Goal: Check status: Check status

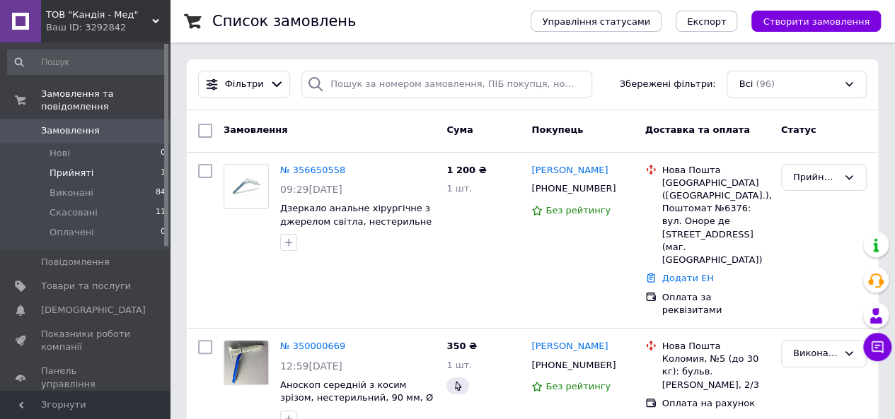
click at [74, 167] on span "Прийняті" at bounding box center [72, 173] width 44 height 13
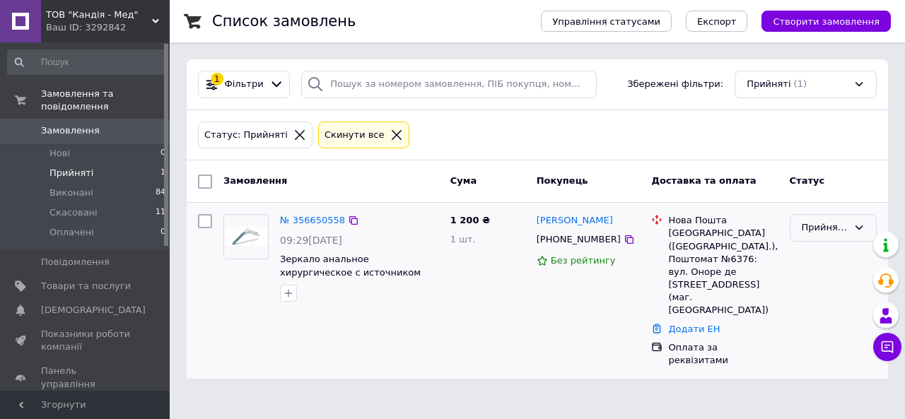
click at [854, 224] on icon at bounding box center [859, 227] width 11 height 11
click at [826, 258] on li "Виконано" at bounding box center [834, 258] width 86 height 26
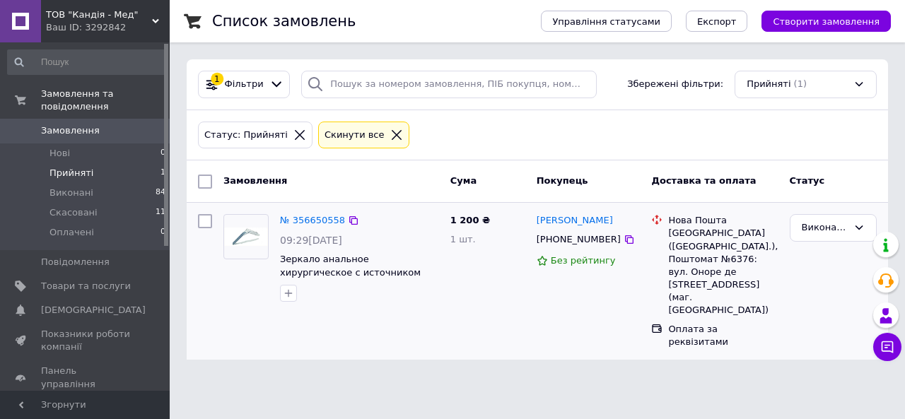
click at [58, 124] on span "Замовлення" at bounding box center [70, 130] width 59 height 13
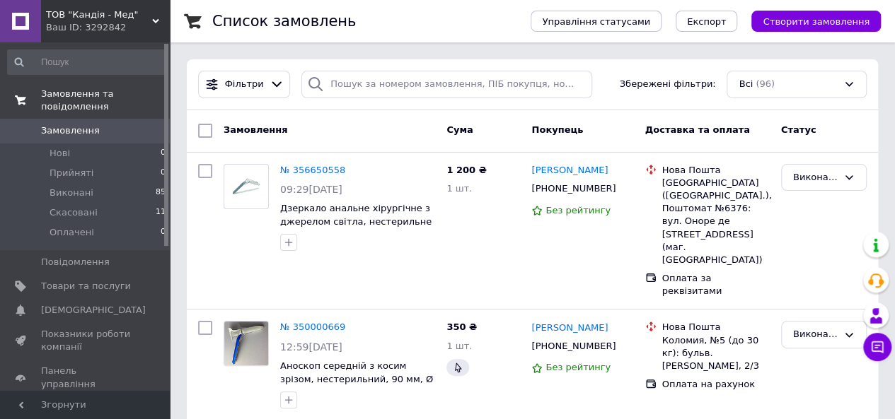
click at [80, 91] on span "Замовлення та повідомлення" at bounding box center [105, 100] width 129 height 25
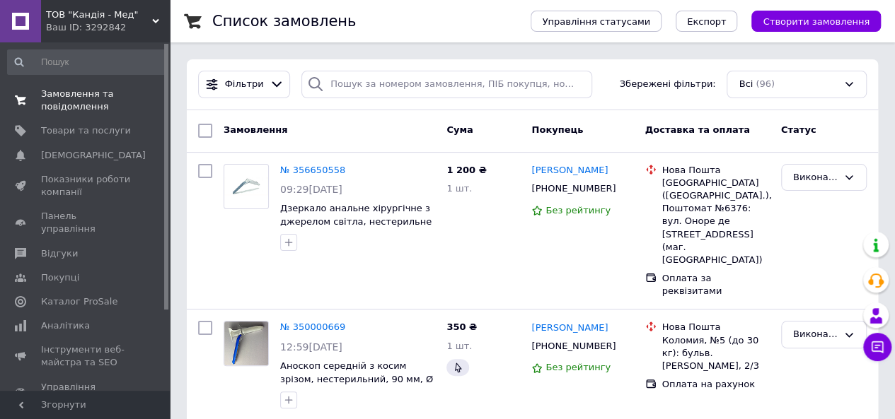
click at [69, 108] on span "Замовлення та повідомлення" at bounding box center [86, 100] width 90 height 25
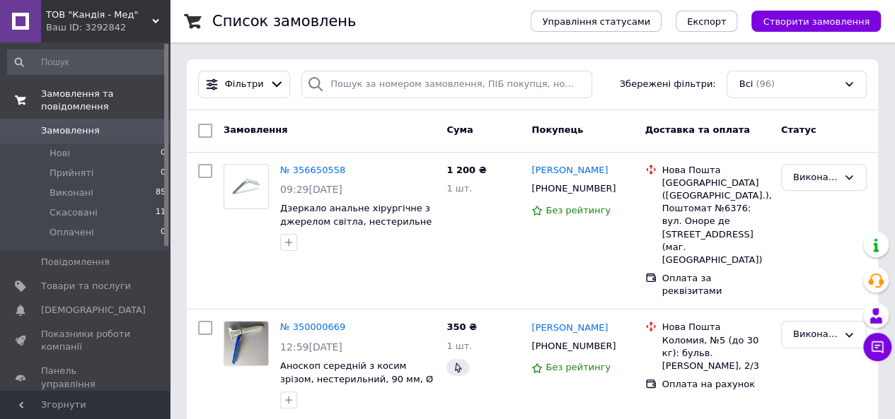
click at [81, 96] on span "Замовлення та повідомлення" at bounding box center [105, 100] width 129 height 25
